Goal: Task Accomplishment & Management: Manage account settings

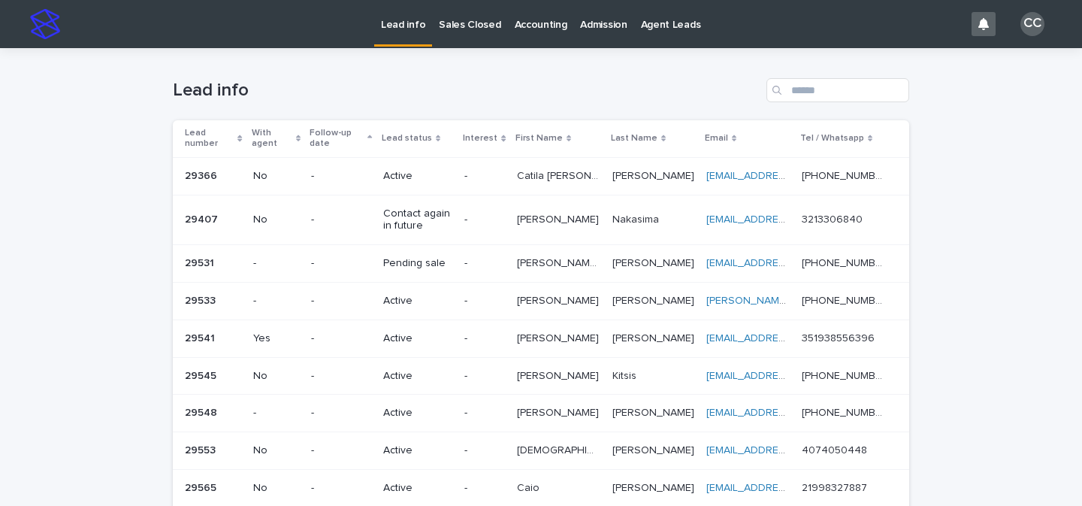
scroll to position [209, 0]
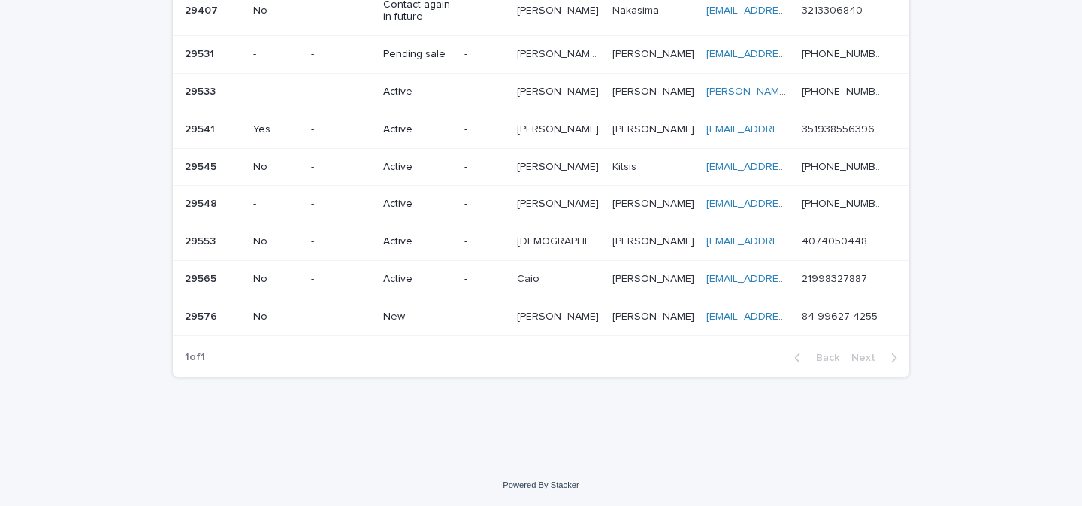
click at [479, 331] on td "-" at bounding box center [484, 317] width 52 height 38
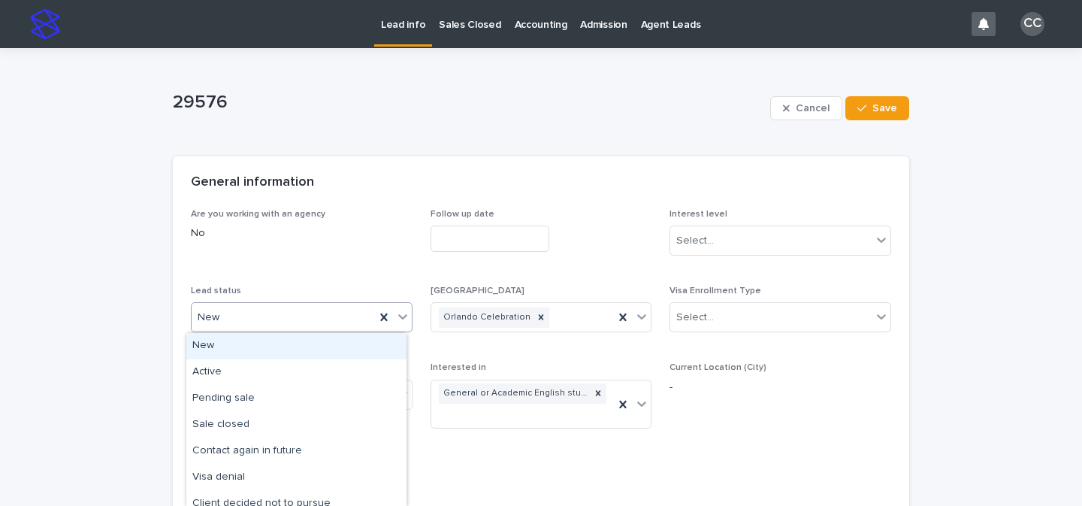
click at [398, 319] on icon at bounding box center [402, 316] width 15 height 15
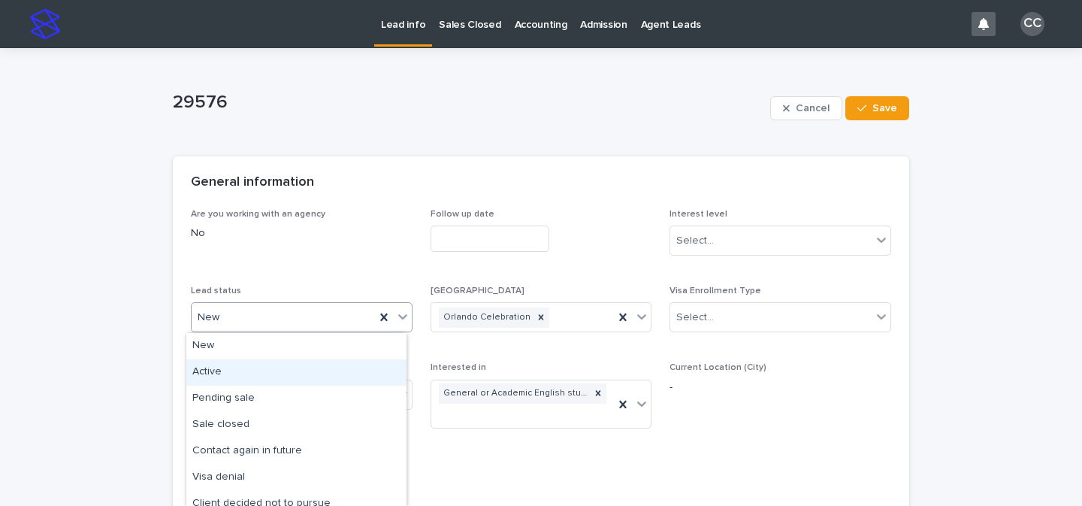
click at [352, 369] on div "Active" at bounding box center [296, 372] width 220 height 26
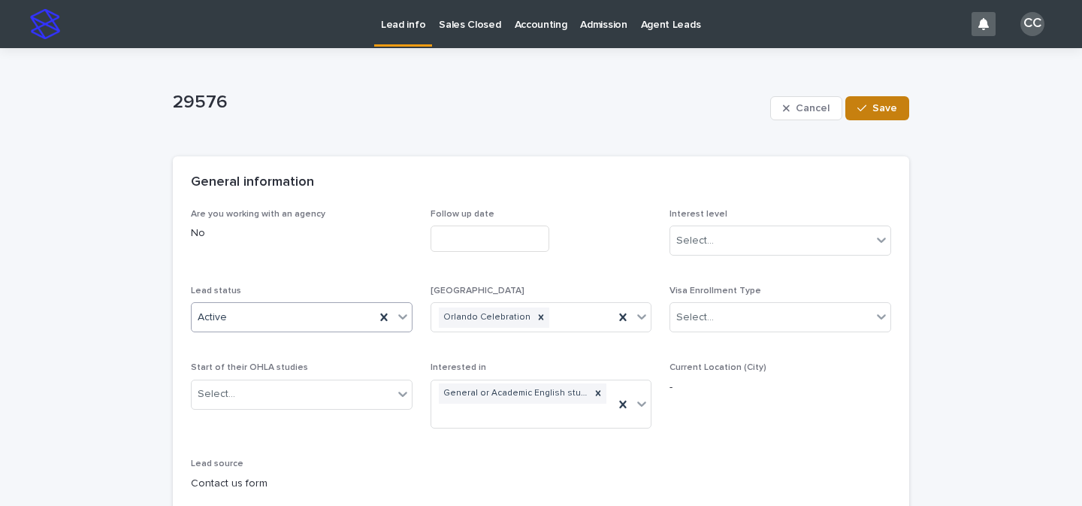
click at [889, 107] on span "Save" at bounding box center [884, 108] width 25 height 11
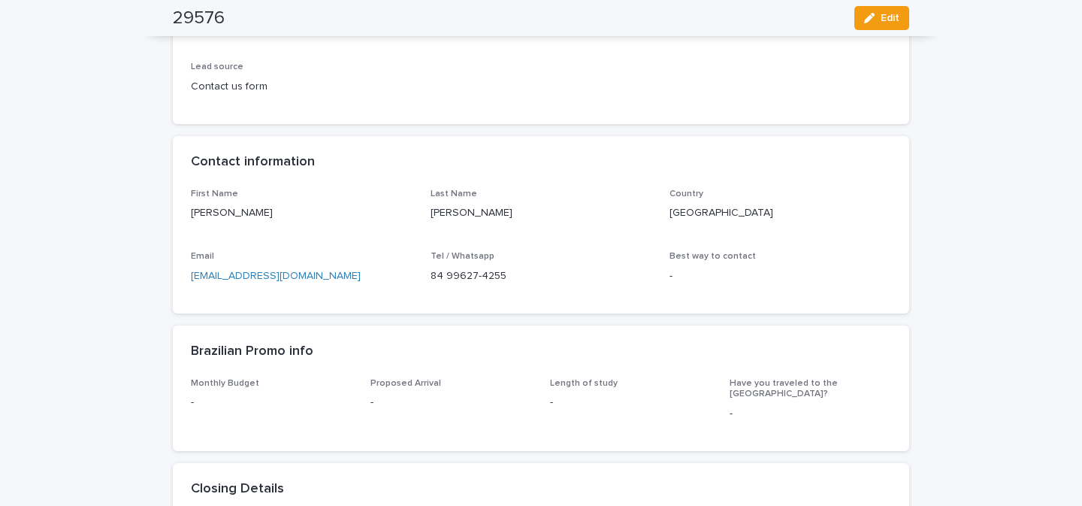
scroll to position [354, 0]
drag, startPoint x: 519, startPoint y: 273, endPoint x: 421, endPoint y: 281, distance: 98.8
click at [421, 281] on div "First Name Gabriella Freire Last Name Garcia Varela Country Brazil Email Gabbaf…" at bounding box center [541, 240] width 700 height 107
copy p "84 99627-4255"
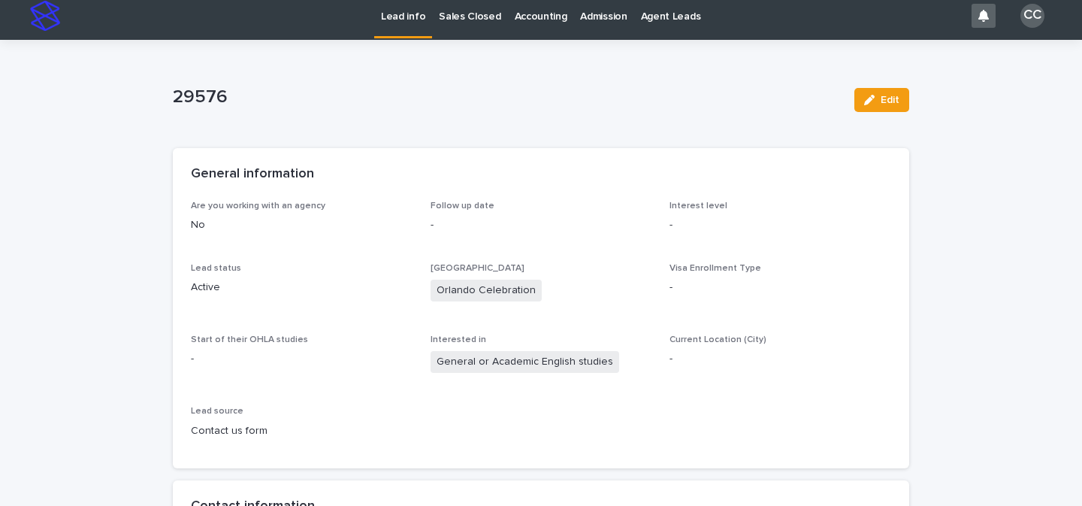
scroll to position [0, 0]
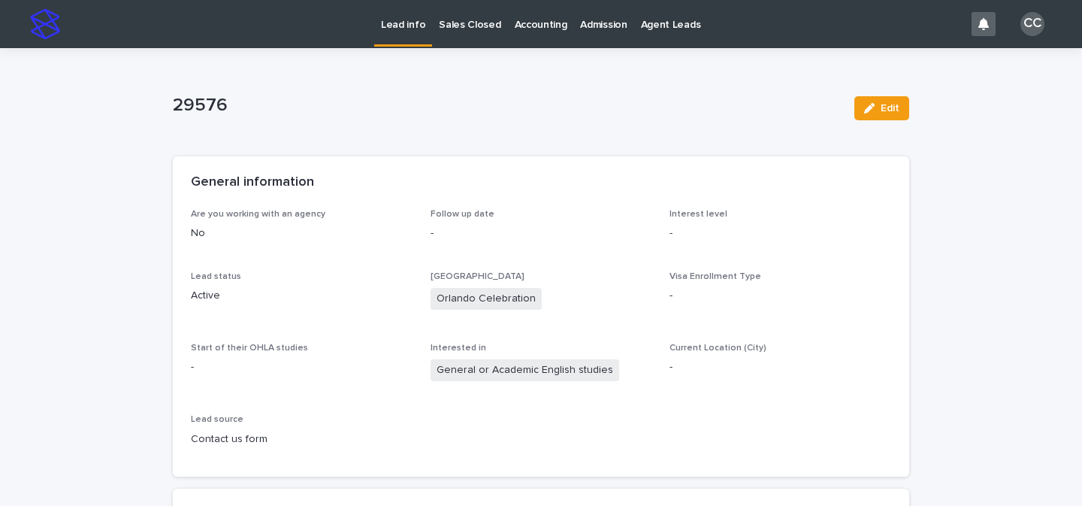
click at [396, 17] on p "Lead info" at bounding box center [403, 16] width 44 height 32
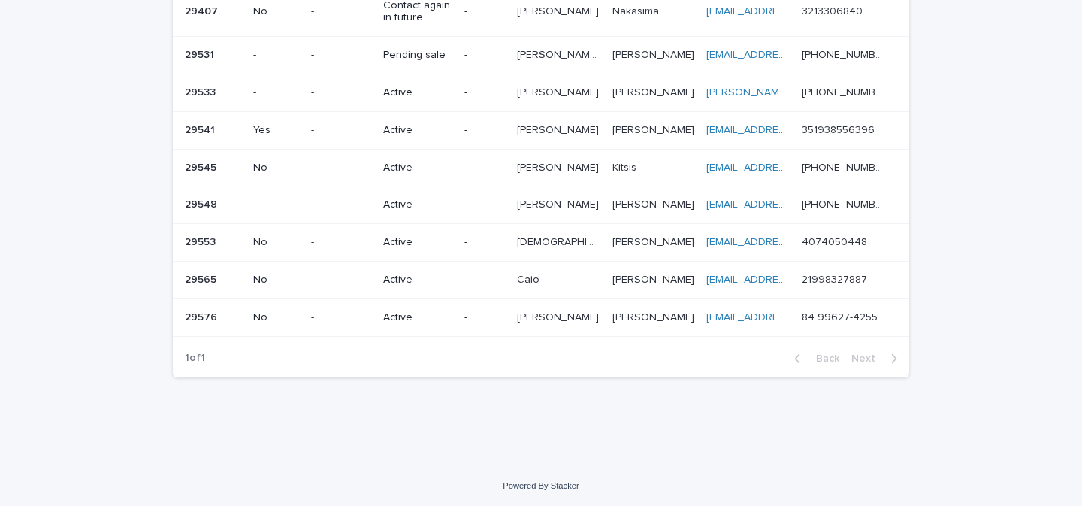
scroll to position [209, 0]
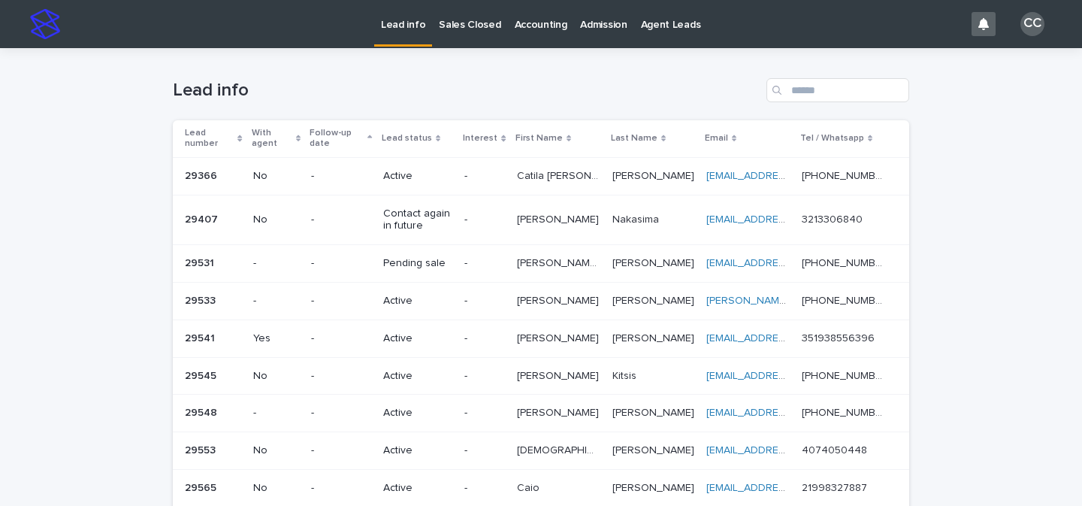
scroll to position [209, 0]
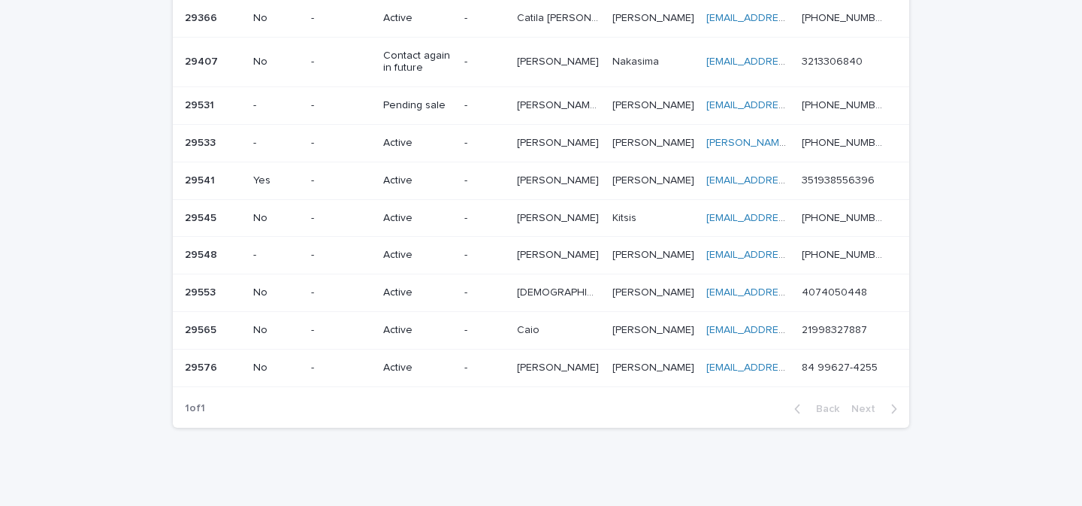
scroll to position [209, 0]
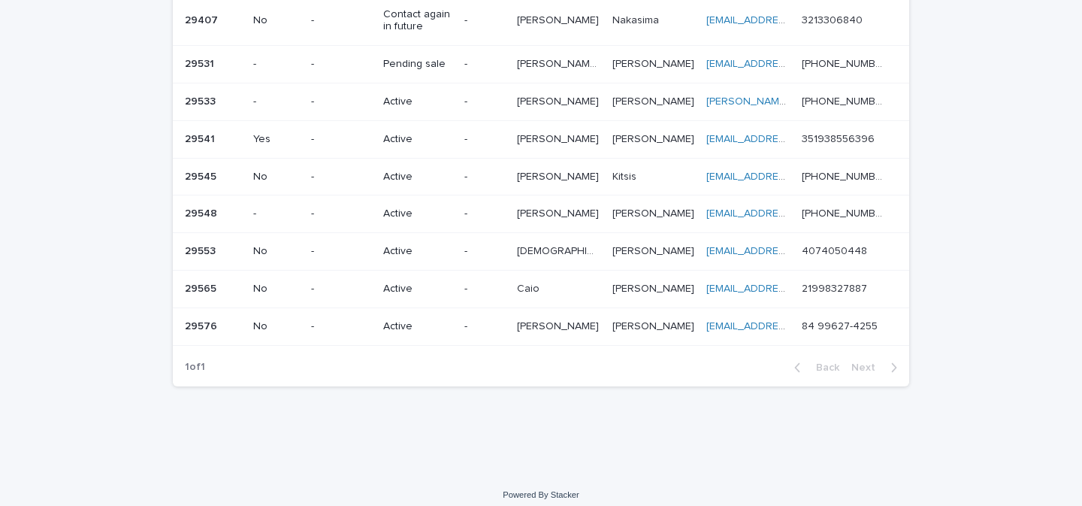
scroll to position [209, 0]
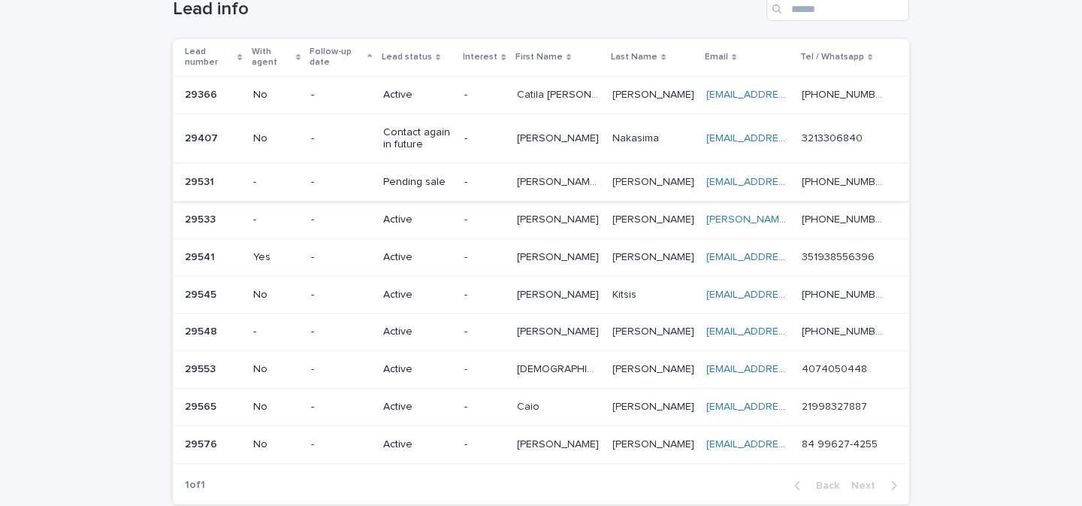
scroll to position [84, 0]
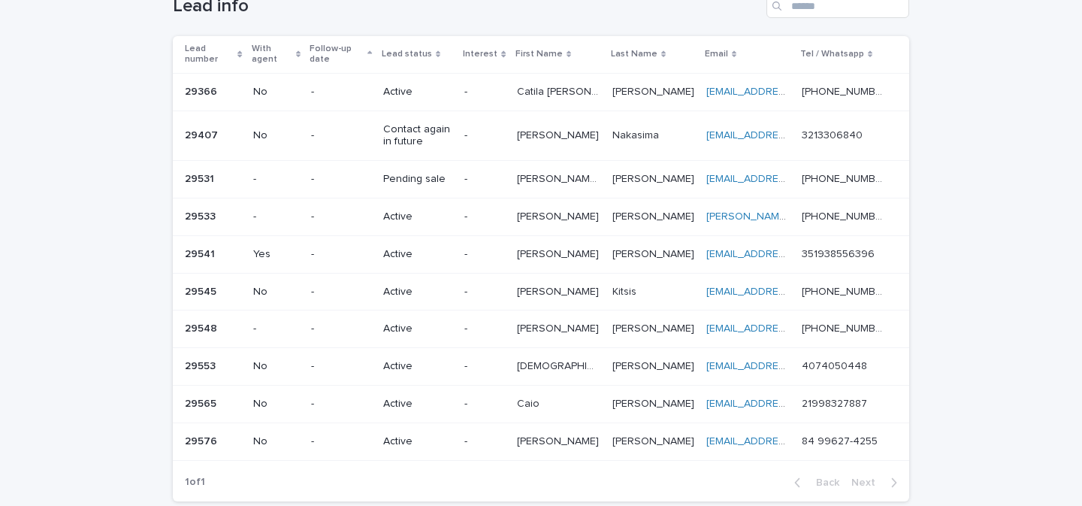
click at [528, 349] on td "Thais Thais" at bounding box center [558, 367] width 95 height 38
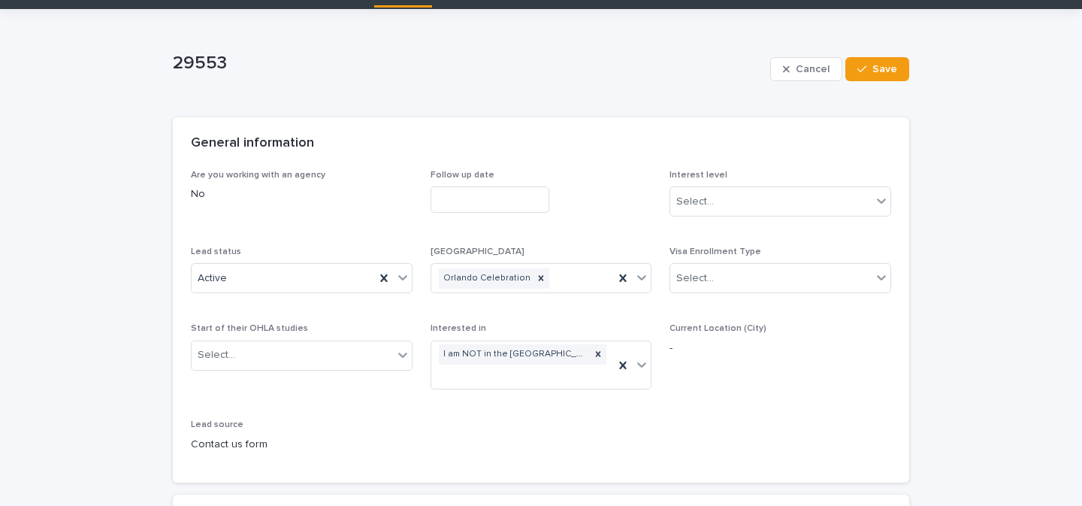
scroll to position [56, 0]
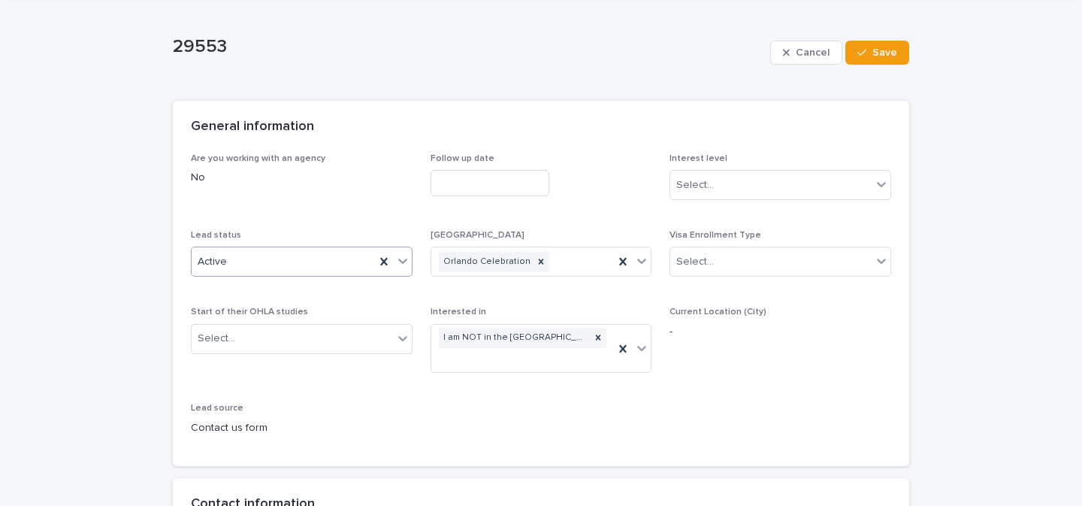
click at [398, 262] on icon at bounding box center [402, 261] width 9 height 5
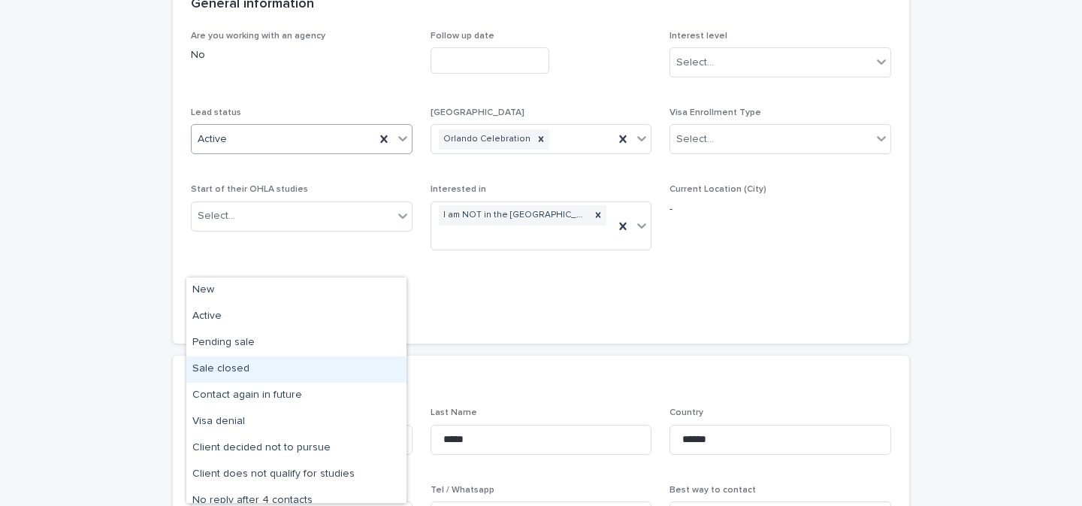
scroll to position [210, 0]
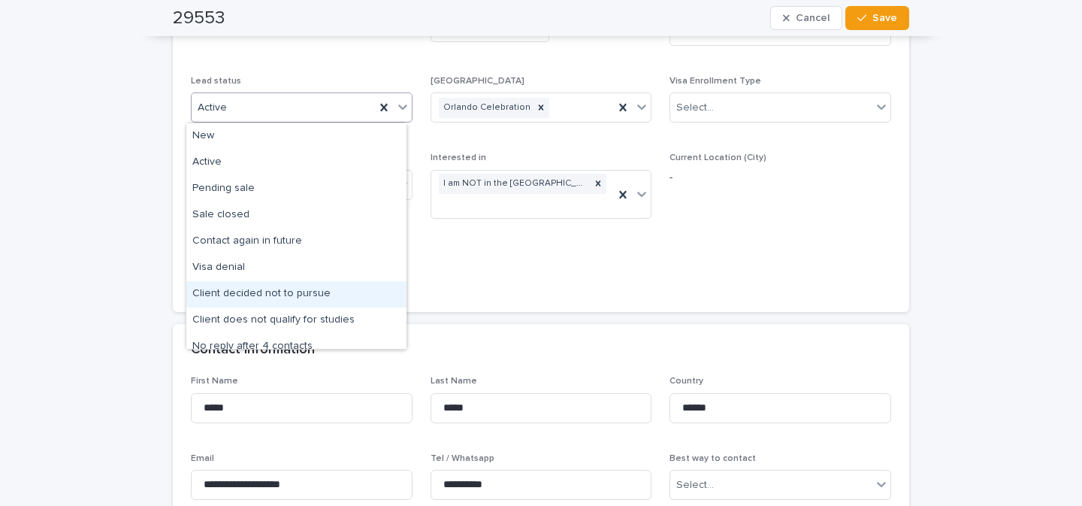
click at [288, 294] on div "Client decided not to pursue" at bounding box center [296, 294] width 220 height 26
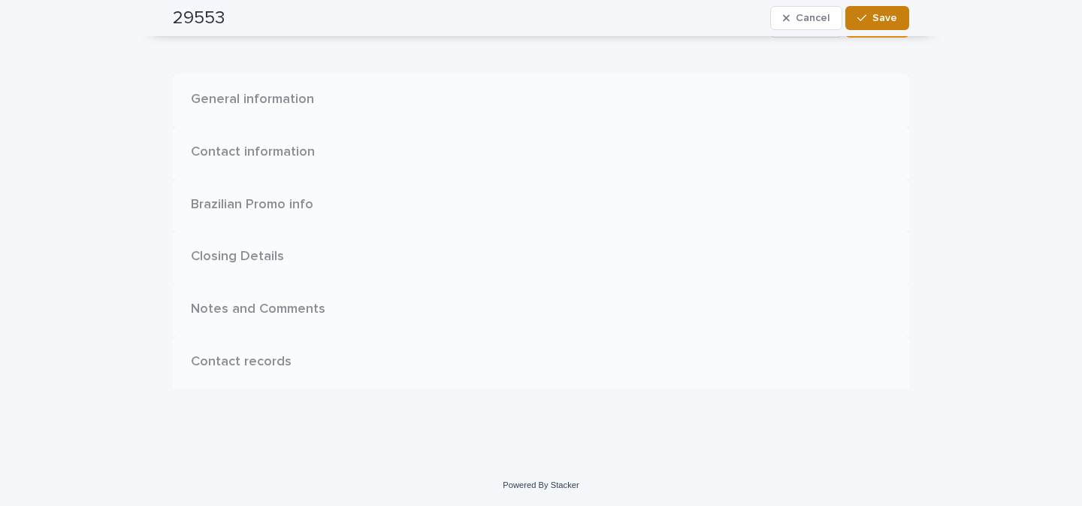
scroll to position [0, 0]
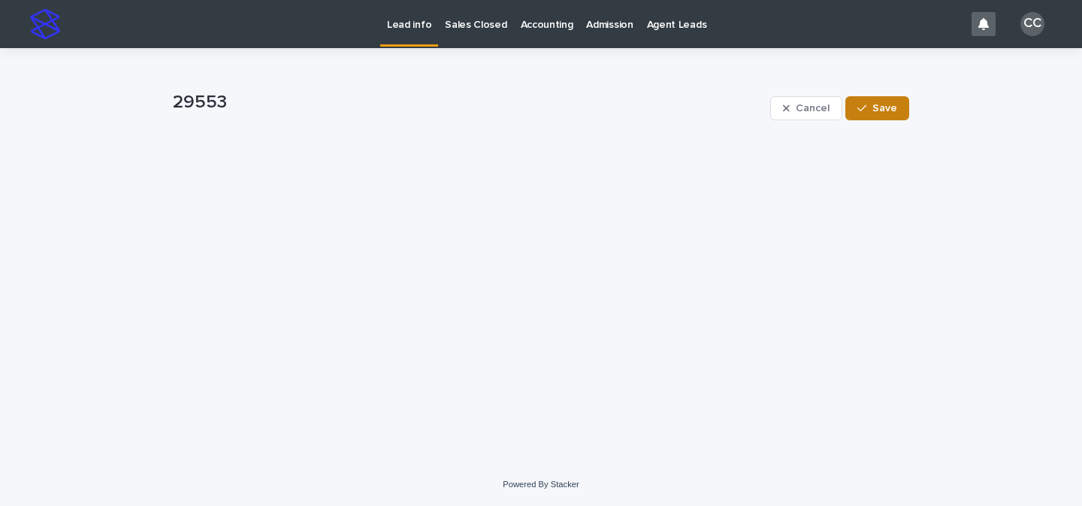
click at [878, 107] on span "Save" at bounding box center [884, 108] width 25 height 11
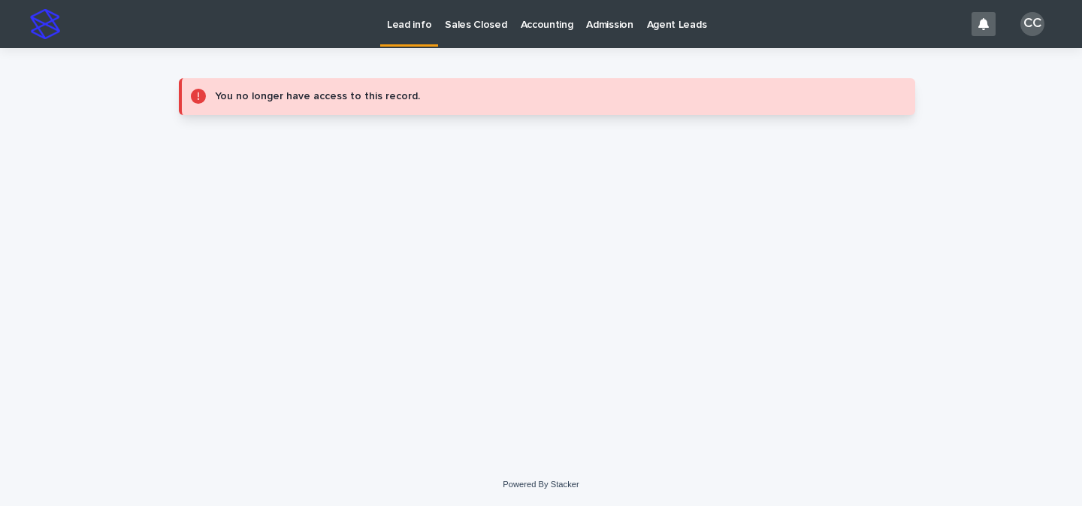
click at [407, 28] on p "Lead info" at bounding box center [409, 16] width 44 height 32
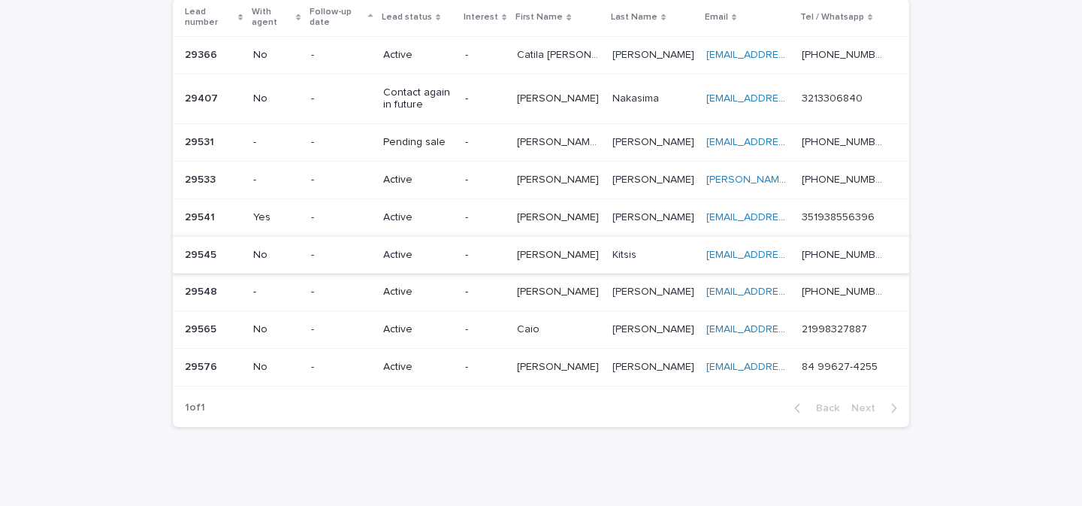
scroll to position [107, 0]
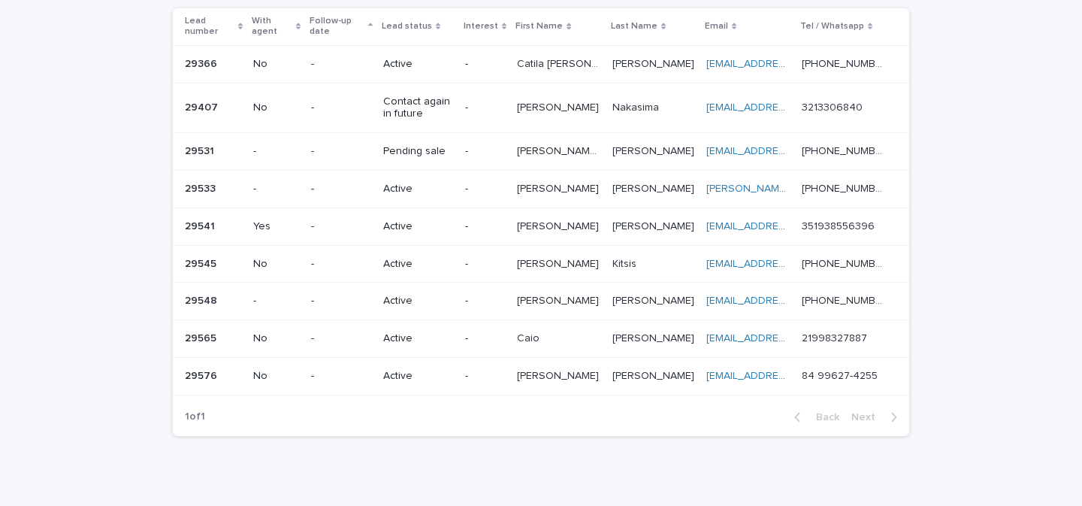
scroll to position [115, 0]
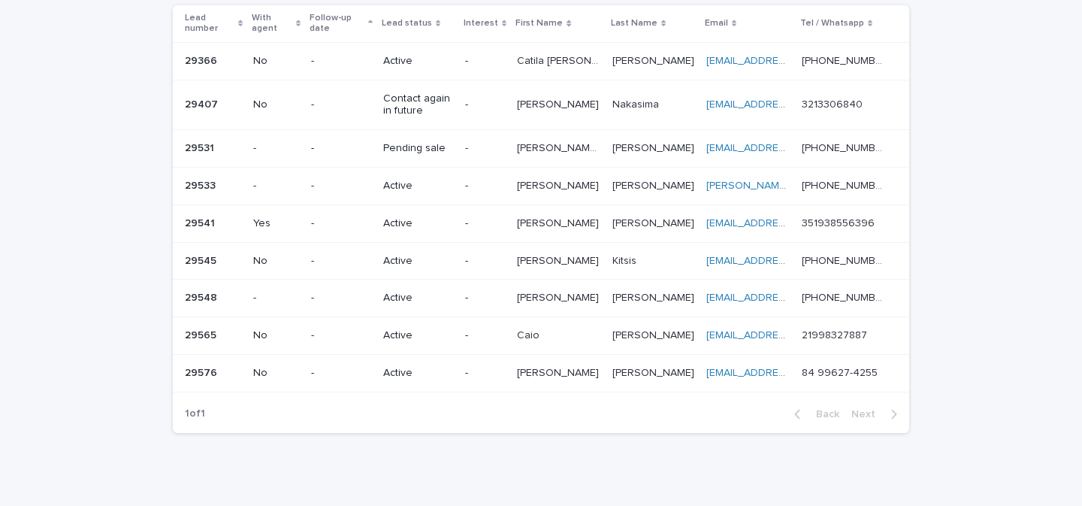
click at [483, 373] on p "-" at bounding box center [485, 373] width 40 height 13
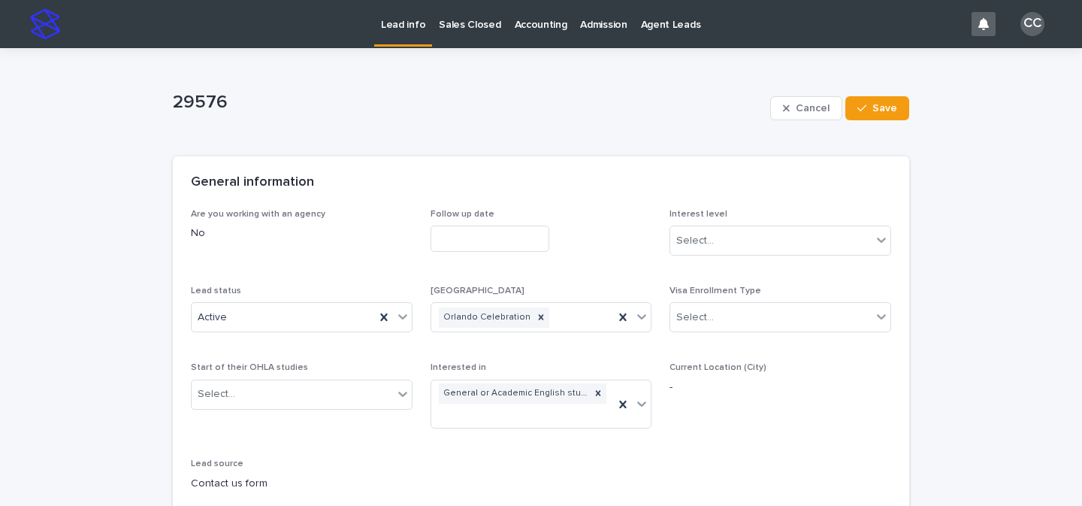
click at [409, 26] on p "Lead info" at bounding box center [403, 16] width 44 height 32
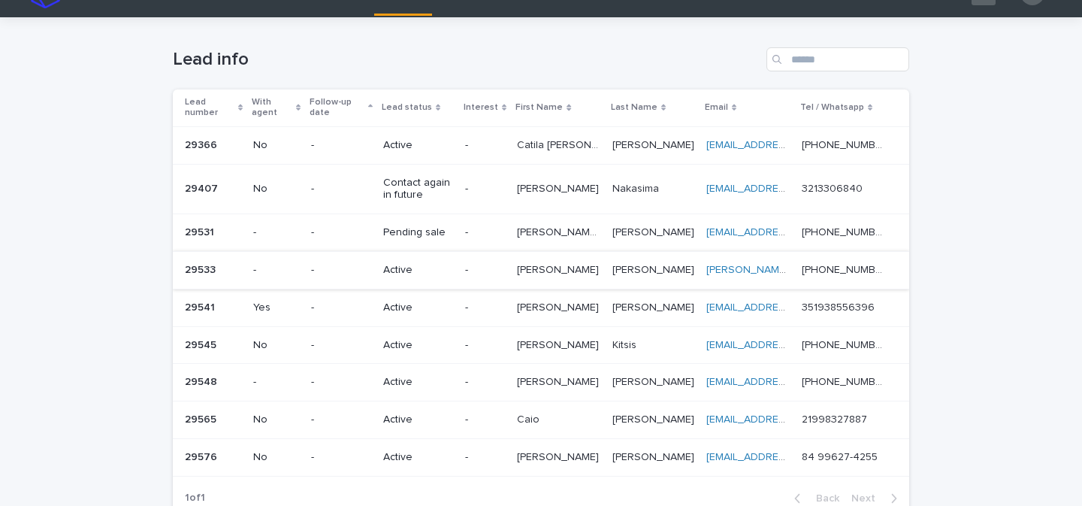
scroll to position [171, 0]
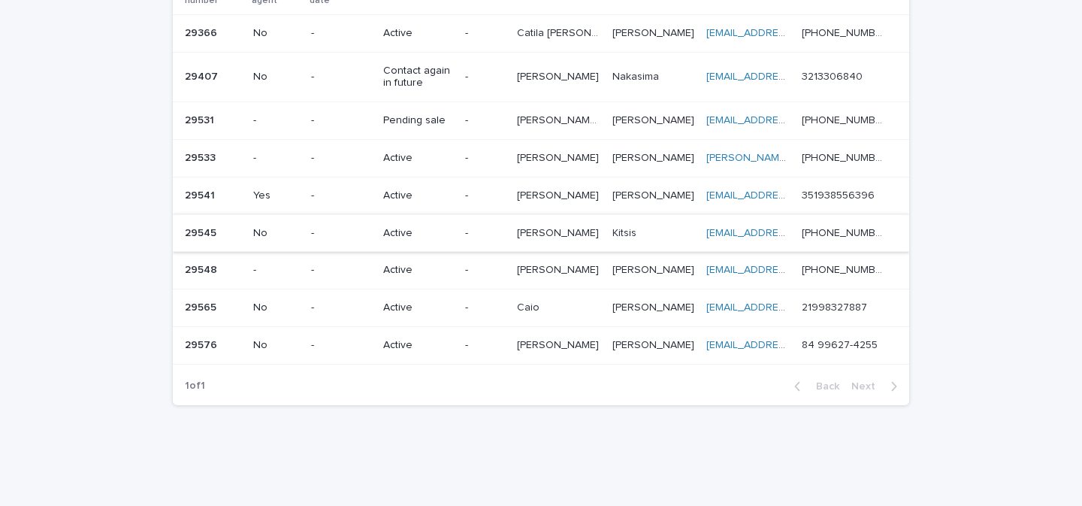
scroll to position [171, 0]
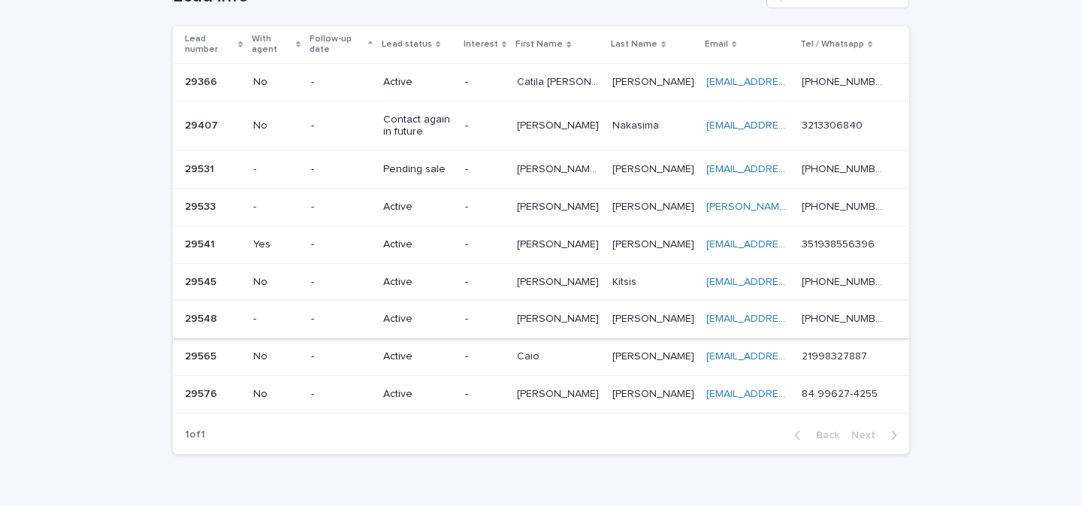
scroll to position [171, 0]
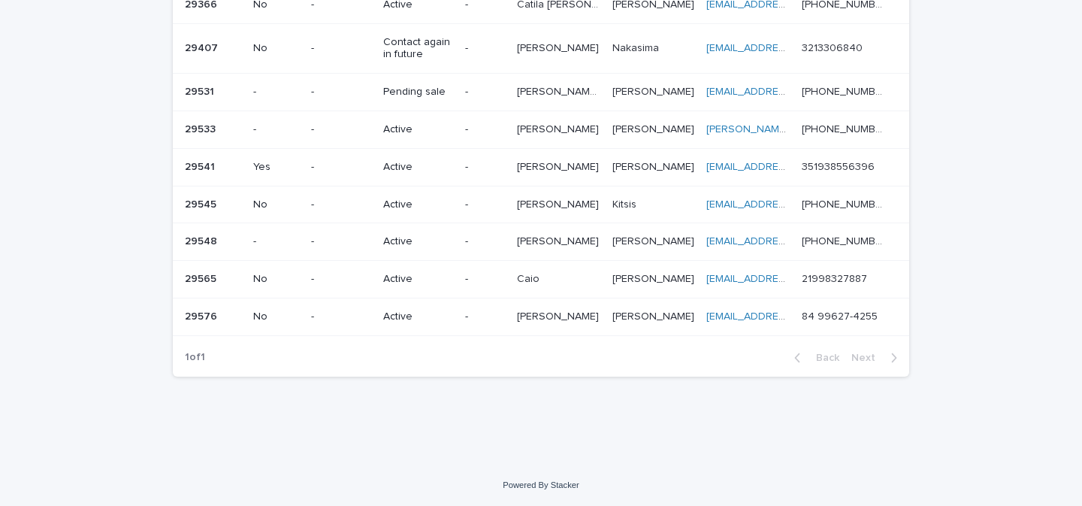
click at [478, 312] on p "-" at bounding box center [485, 316] width 40 height 13
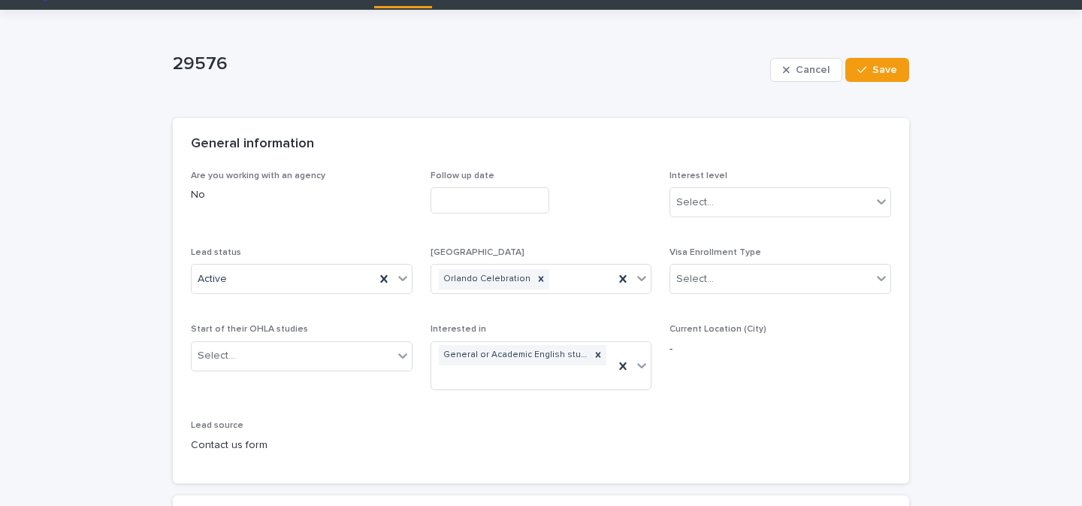
scroll to position [199, 0]
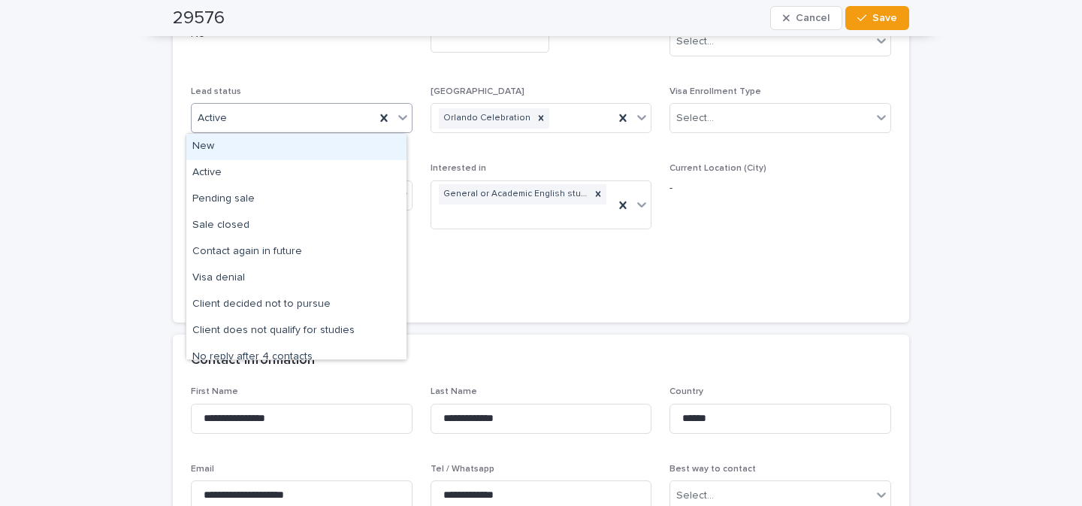
click at [398, 120] on icon at bounding box center [402, 118] width 9 height 5
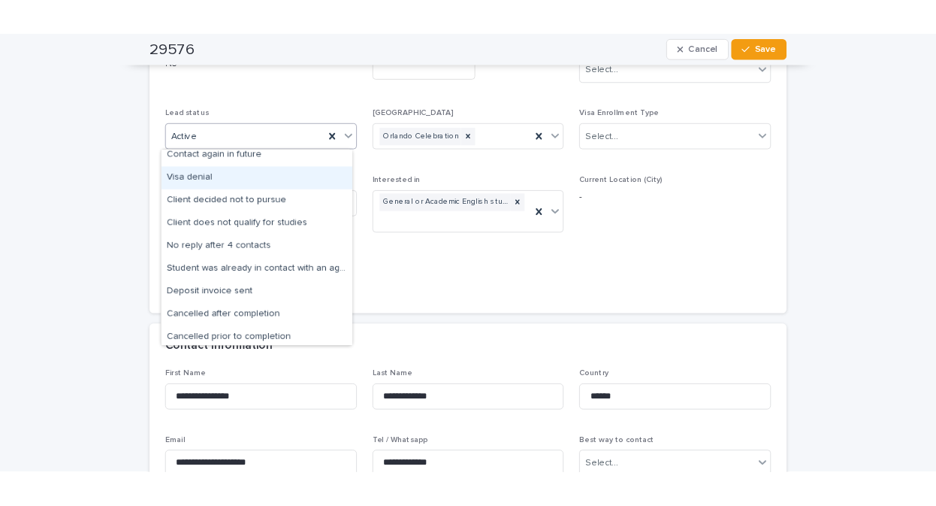
scroll to position [116, 0]
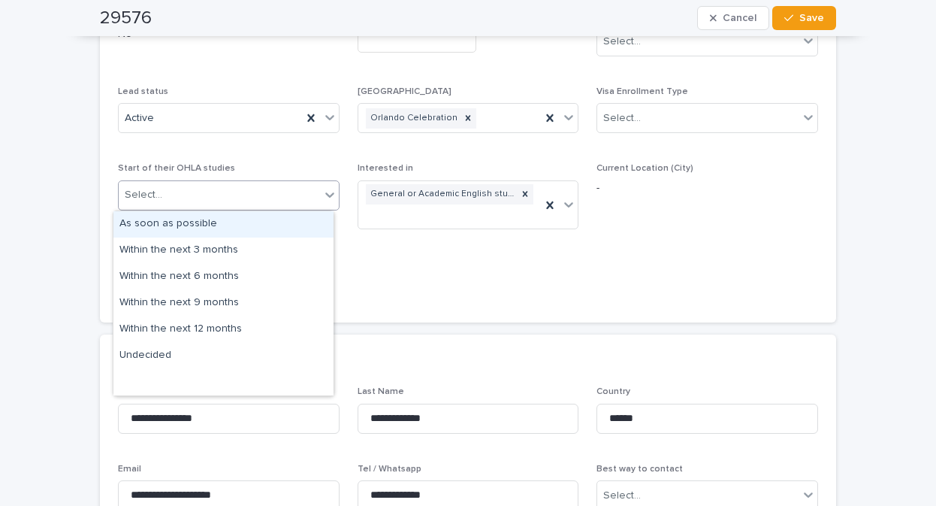
click at [322, 189] on icon at bounding box center [329, 194] width 15 height 15
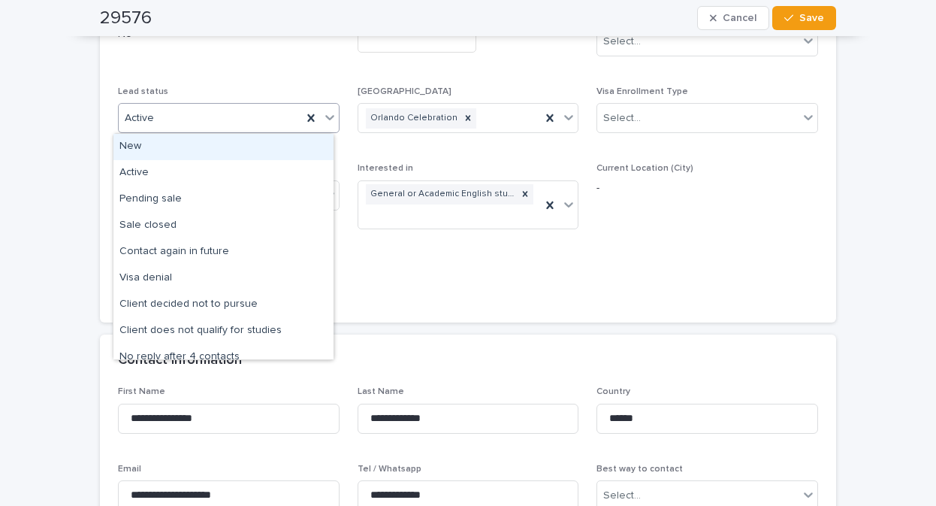
click at [322, 116] on icon at bounding box center [329, 117] width 15 height 15
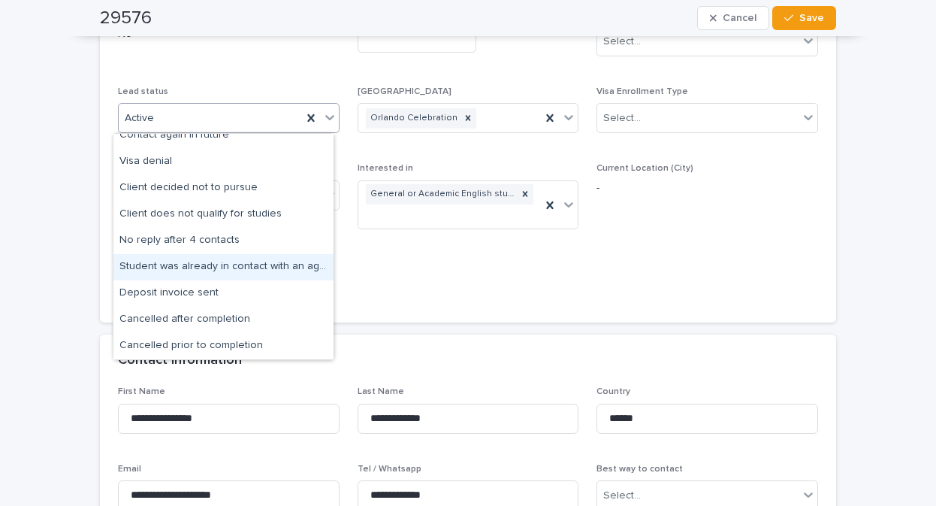
click at [251, 267] on div "Student was already in contact with an agent" at bounding box center [223, 267] width 220 height 26
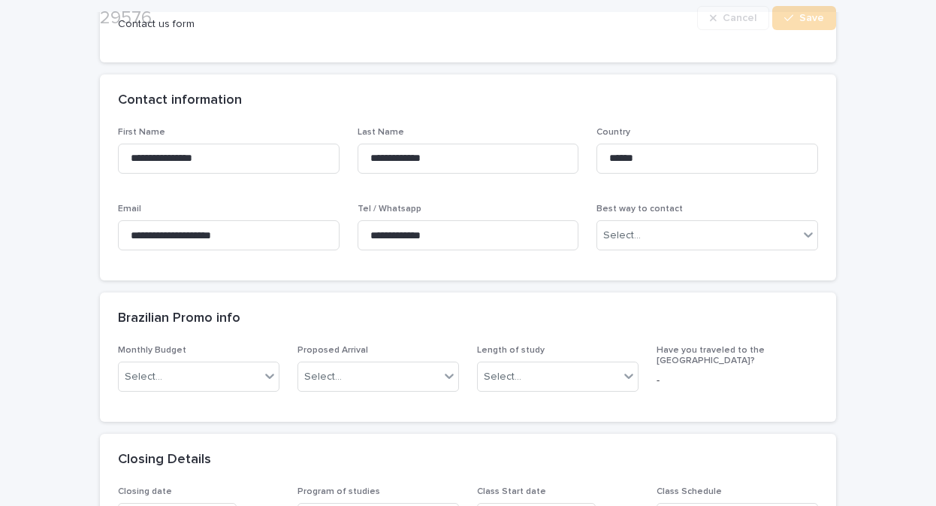
scroll to position [487, 0]
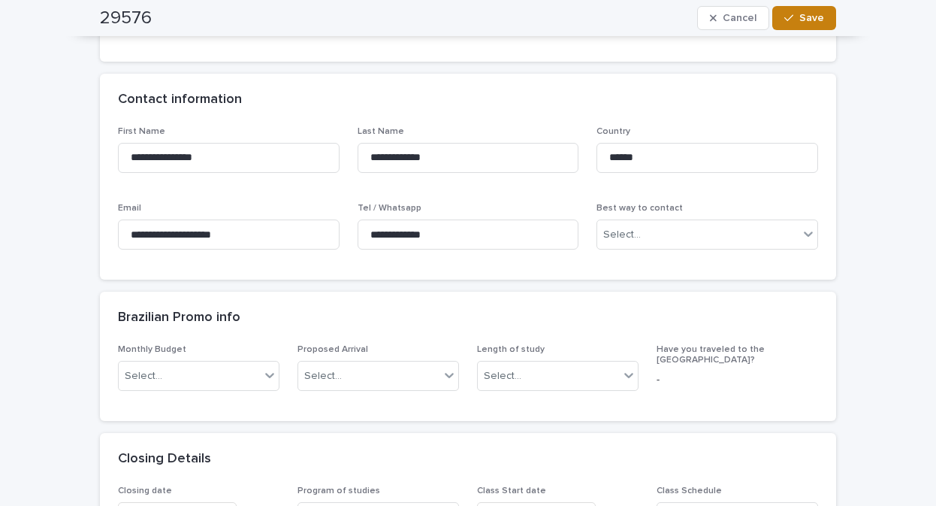
click at [809, 16] on span "Save" at bounding box center [812, 18] width 25 height 11
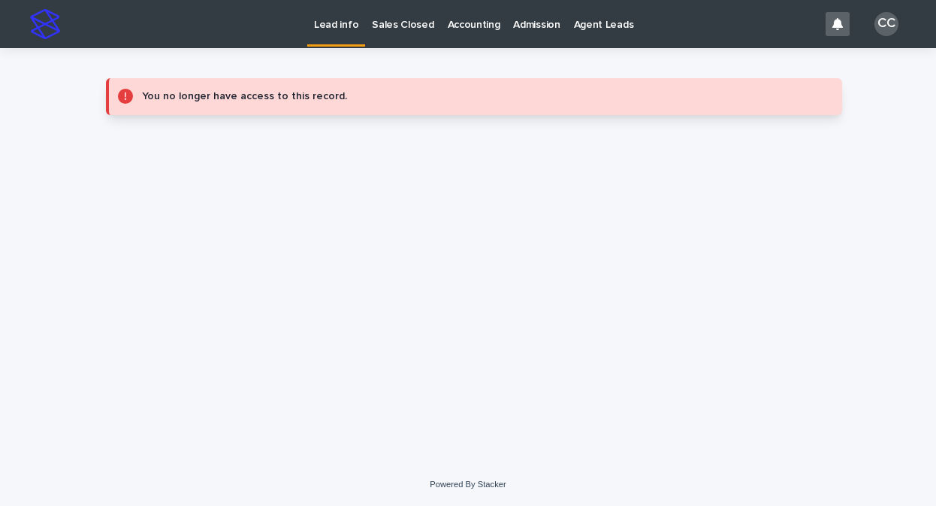
scroll to position [0, 0]
click at [330, 26] on p "Lead info" at bounding box center [336, 16] width 44 height 32
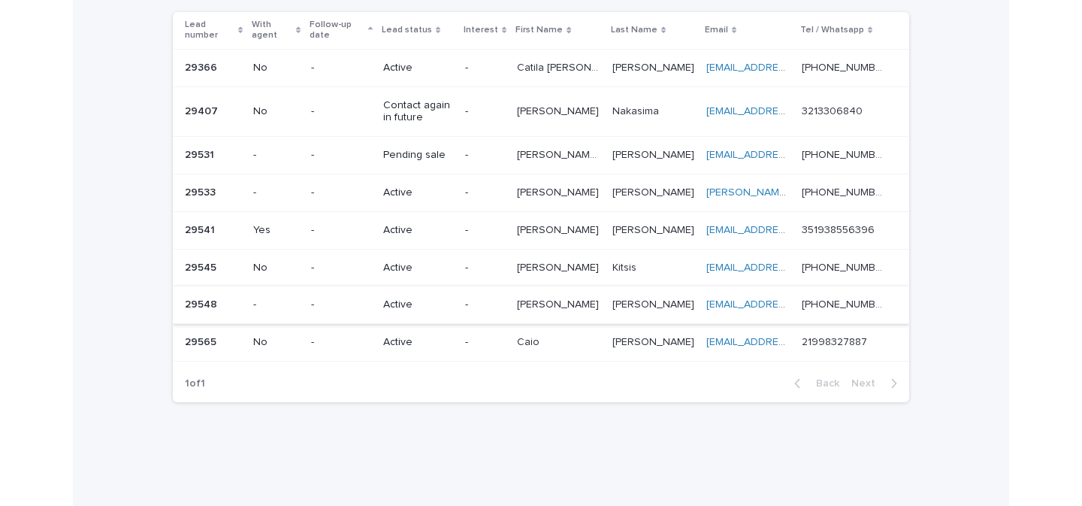
scroll to position [135, 0]
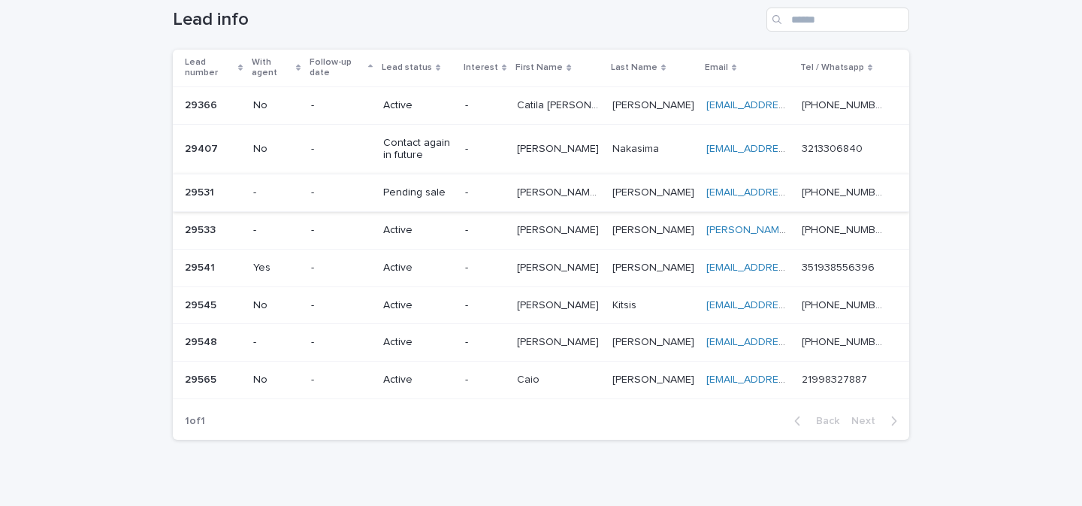
scroll to position [135, 0]
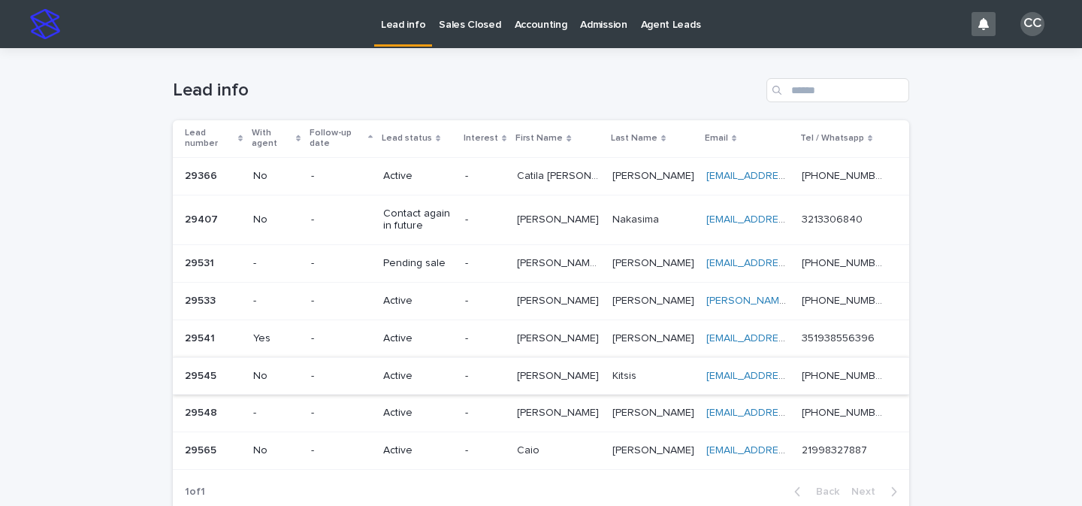
scroll to position [135, 0]
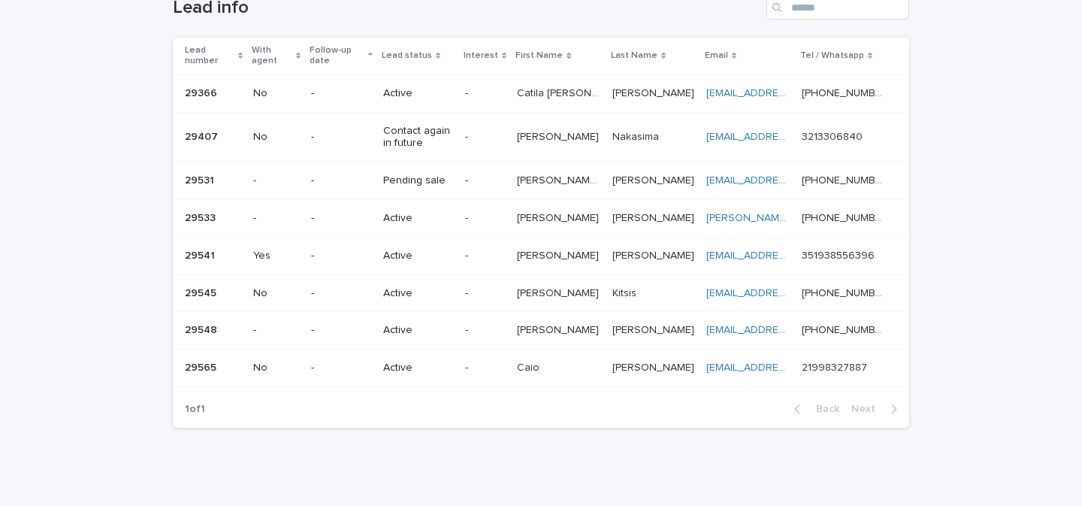
scroll to position [135, 0]
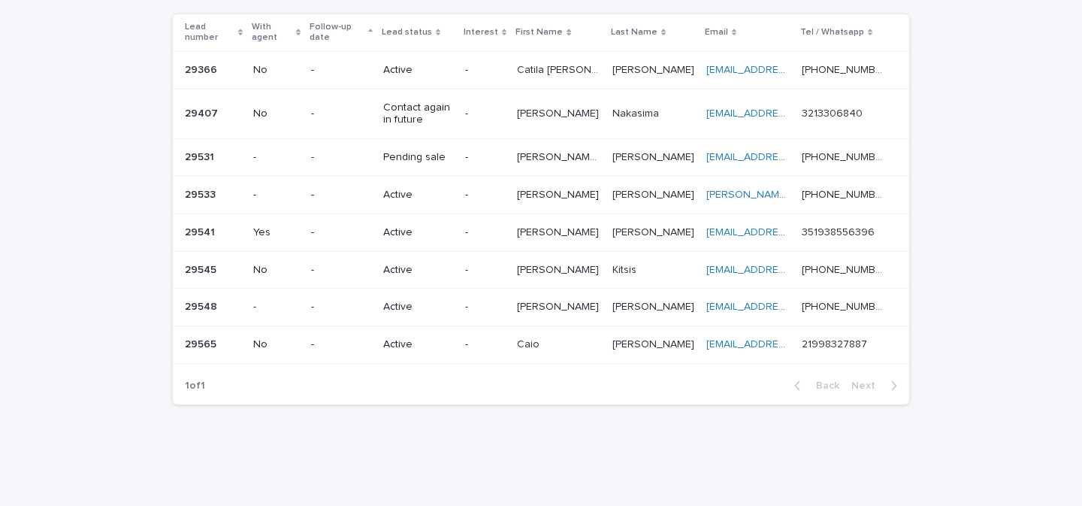
scroll to position [135, 0]
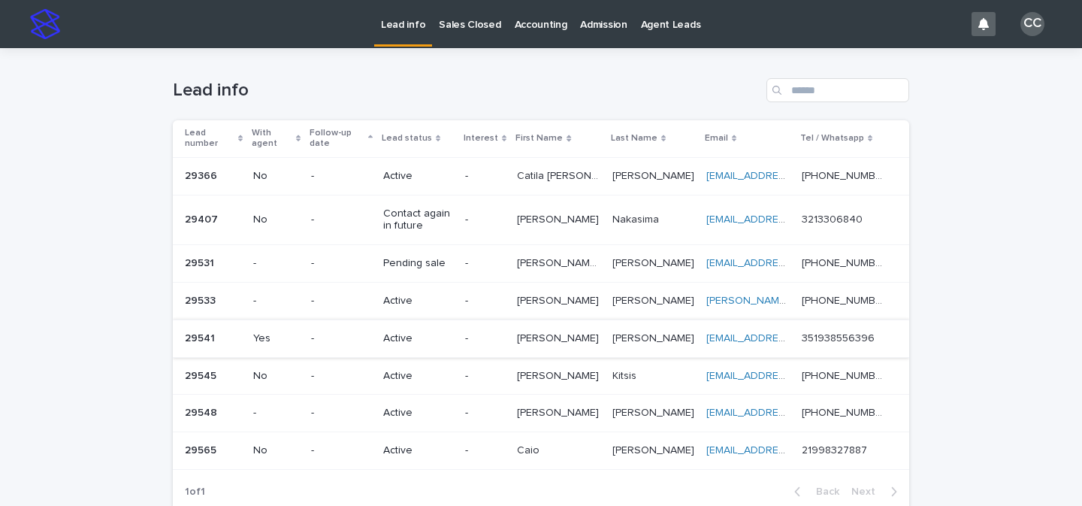
scroll to position [135, 0]
